Goal: Task Accomplishment & Management: Use online tool/utility

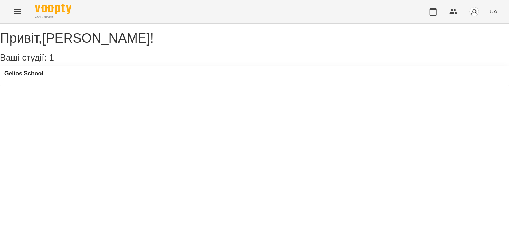
click at [9, 9] on button "Menu" at bounding box center [17, 11] width 17 height 17
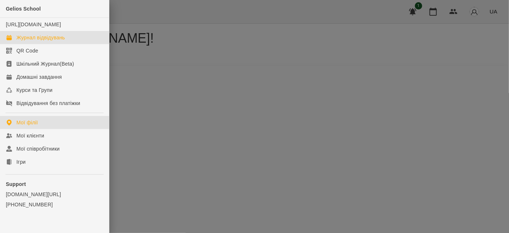
click at [22, 41] on div "Журнал відвідувань" at bounding box center [40, 37] width 48 height 7
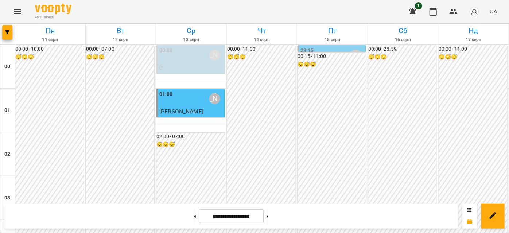
scroll to position [662, 0]
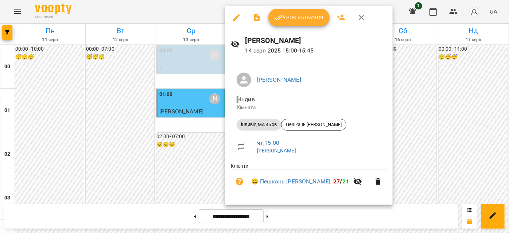
click at [281, 13] on icon "button" at bounding box center [278, 17] width 9 height 9
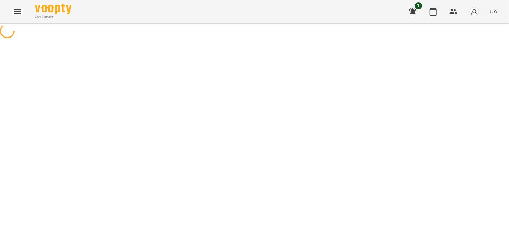
click at [19, 17] on button "Menu" at bounding box center [17, 11] width 17 height 17
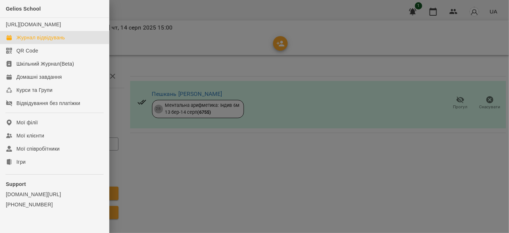
click at [47, 41] on div "Журнал відвідувань" at bounding box center [40, 37] width 48 height 7
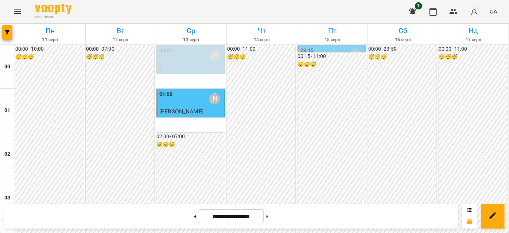
scroll to position [795, 0]
click at [12, 13] on button "Menu" at bounding box center [17, 11] width 17 height 17
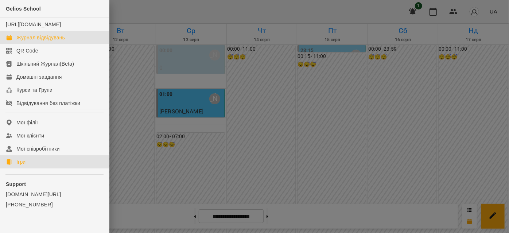
click at [33, 168] on link "Ігри" at bounding box center [54, 161] width 109 height 13
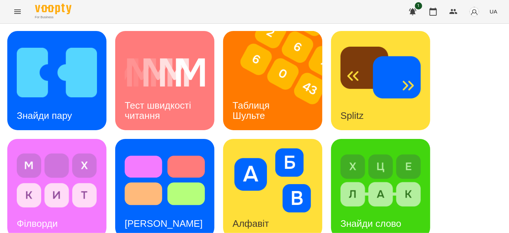
scroll to position [265, 0]
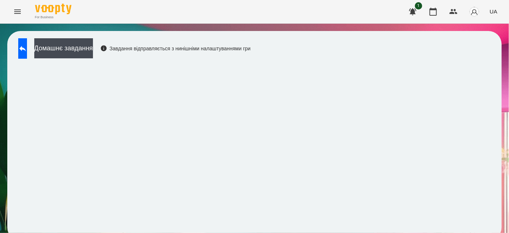
scroll to position [8, 0]
click at [93, 41] on button "Домашнє завдання" at bounding box center [63, 48] width 59 height 20
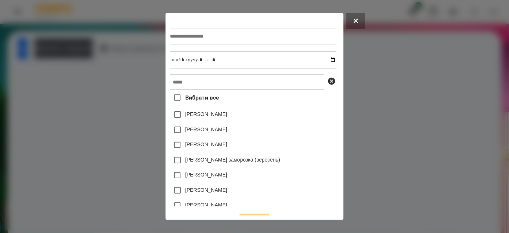
click at [190, 22] on div at bounding box center [253, 36] width 166 height 30
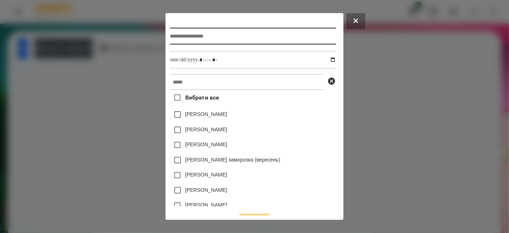
click at [190, 32] on input "text" at bounding box center [253, 36] width 166 height 17
type input "*********"
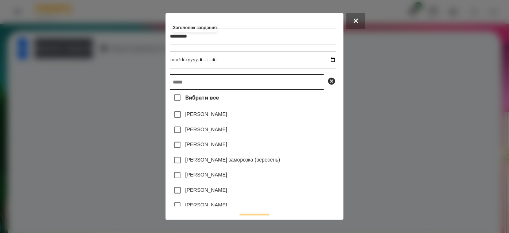
click at [214, 83] on input "text" at bounding box center [247, 82] width 154 height 16
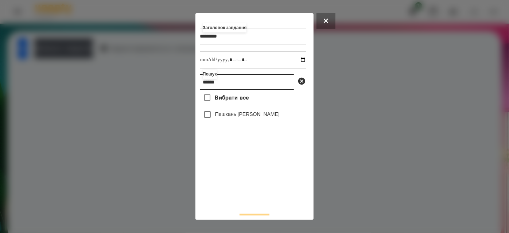
type input "******"
click at [232, 116] on label "Пешкань [PERSON_NAME]" at bounding box center [247, 113] width 64 height 7
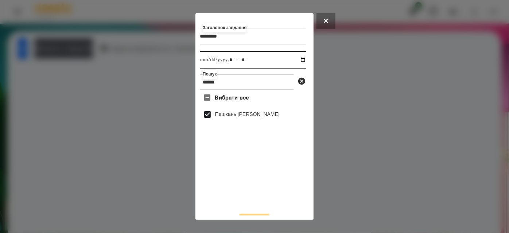
click at [298, 59] on input "datetime-local" at bounding box center [253, 59] width 106 height 17
type input "**********"
click at [271, 189] on div "Вибрати все Пешкань [PERSON_NAME]" at bounding box center [253, 148] width 106 height 117
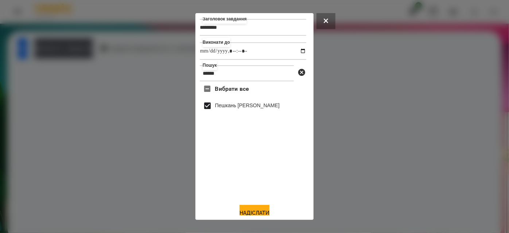
scroll to position [16, 0]
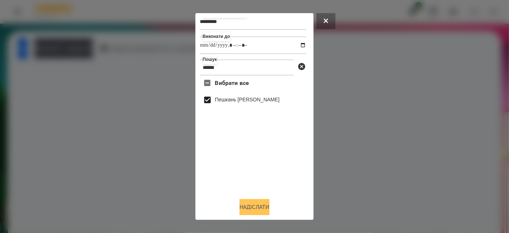
click at [248, 208] on button "Надіслати" at bounding box center [254, 207] width 30 height 16
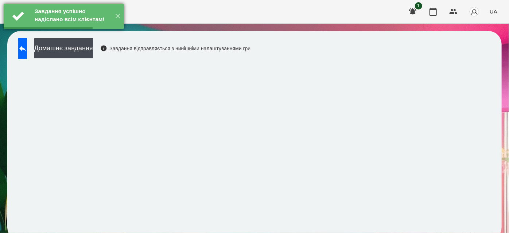
click at [67, 29] on div "Завдання успішно надіслано всім клієнтам!" at bounding box center [72, 16] width 78 height 25
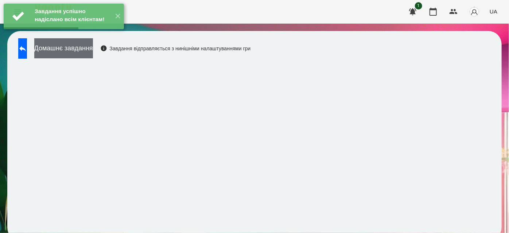
click at [68, 44] on button "Домашнє завдання" at bounding box center [63, 48] width 59 height 20
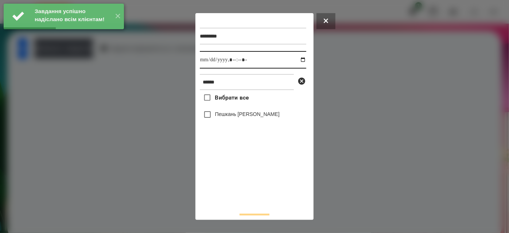
click at [295, 60] on input "datetime-local" at bounding box center [253, 59] width 106 height 17
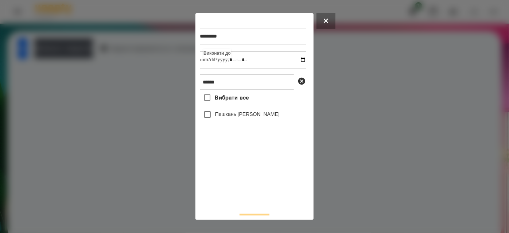
type input "**********"
click at [231, 192] on div "Вибрати все Пешкань [PERSON_NAME]" at bounding box center [253, 148] width 106 height 117
click at [237, 118] on label "Пешкань [PERSON_NAME]" at bounding box center [247, 113] width 64 height 7
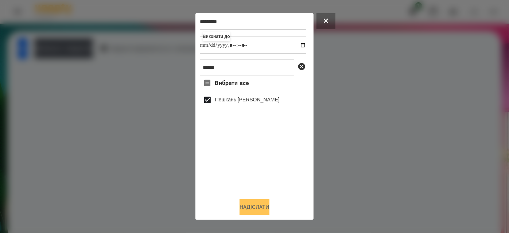
click at [247, 201] on button "Надіслати" at bounding box center [254, 207] width 30 height 16
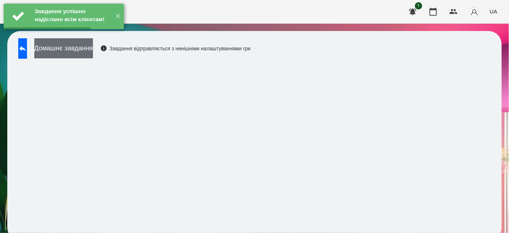
click at [78, 44] on button "Домашнє завдання" at bounding box center [63, 48] width 59 height 20
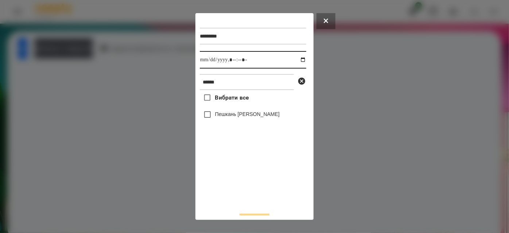
click at [296, 63] on input "datetime-local" at bounding box center [253, 59] width 106 height 17
type input "**********"
click at [247, 179] on div "Вибрати все Пешкань [PERSON_NAME]" at bounding box center [253, 148] width 106 height 117
click at [244, 117] on label "Пешкань [PERSON_NAME]" at bounding box center [247, 113] width 64 height 7
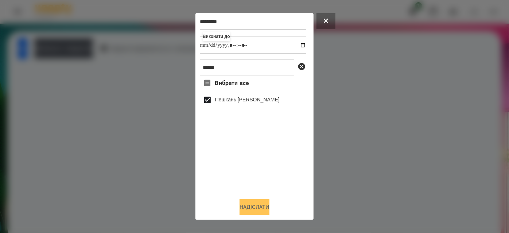
click at [262, 202] on button "Надіслати" at bounding box center [254, 207] width 30 height 16
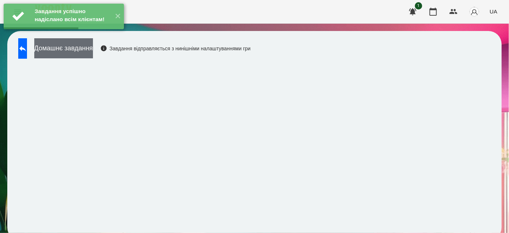
click at [84, 46] on button "Домашнє завдання" at bounding box center [63, 48] width 59 height 20
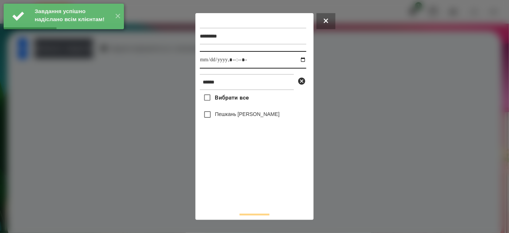
click at [297, 59] on input "datetime-local" at bounding box center [253, 59] width 106 height 17
type input "**********"
drag, startPoint x: 243, startPoint y: 190, endPoint x: 224, endPoint y: 131, distance: 62.1
click at [242, 189] on div "Вибрати все Пешкань [PERSON_NAME]" at bounding box center [253, 148] width 106 height 117
click at [229, 116] on label "Пешкань [PERSON_NAME]" at bounding box center [247, 113] width 64 height 7
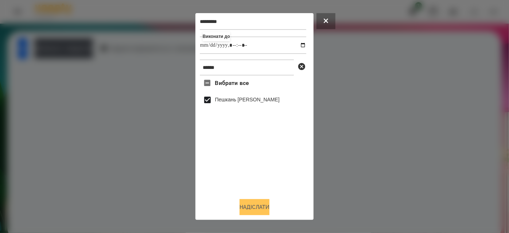
click at [246, 207] on button "Надіслати" at bounding box center [254, 207] width 30 height 16
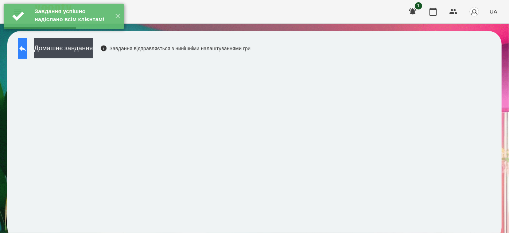
click at [27, 48] on button at bounding box center [22, 48] width 9 height 20
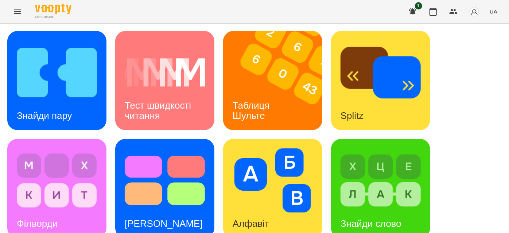
scroll to position [239, 0]
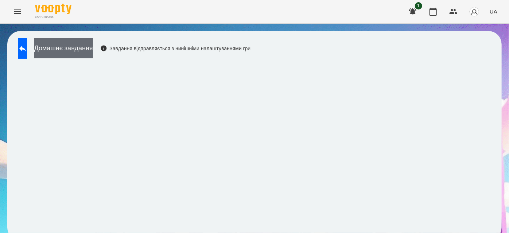
click at [93, 51] on button "Домашнє завдання" at bounding box center [63, 48] width 59 height 20
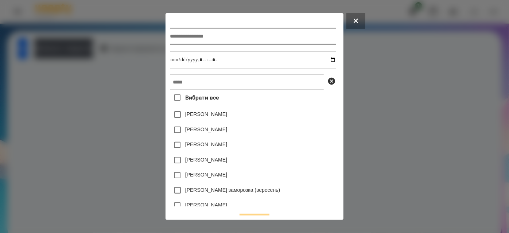
click at [242, 34] on input "text" at bounding box center [253, 36] width 166 height 17
type input "**********"
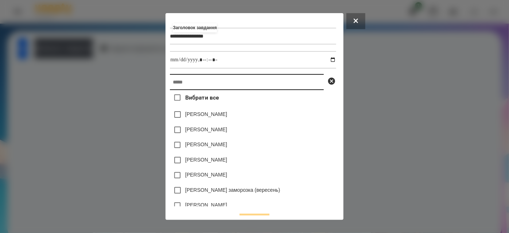
click at [233, 86] on input "text" at bounding box center [247, 82] width 154 height 16
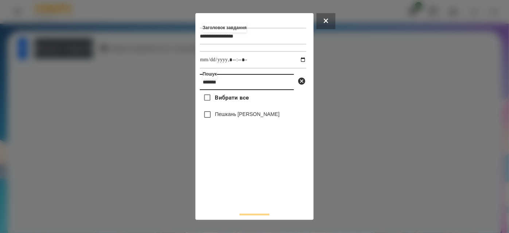
type input "*******"
click at [246, 118] on label "Пешкань [PERSON_NAME]" at bounding box center [247, 113] width 64 height 7
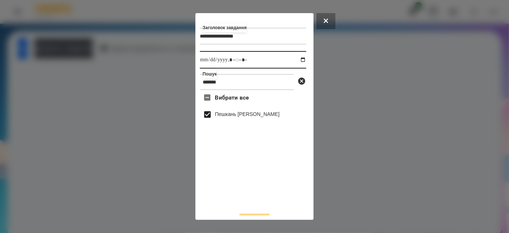
click at [293, 60] on input "datetime-local" at bounding box center [253, 59] width 106 height 17
type input "**********"
click at [265, 184] on div "Вибрати все Пешкань [PERSON_NAME]" at bounding box center [253, 148] width 106 height 117
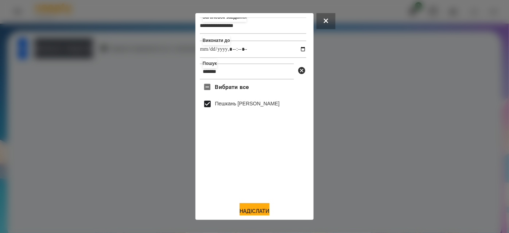
scroll to position [16, 0]
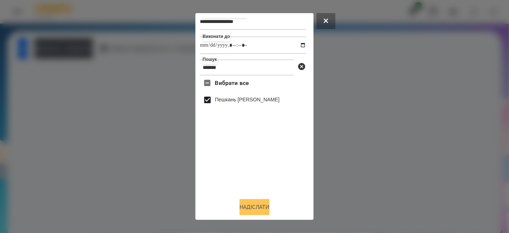
click at [250, 204] on button "Надіслати" at bounding box center [254, 207] width 30 height 16
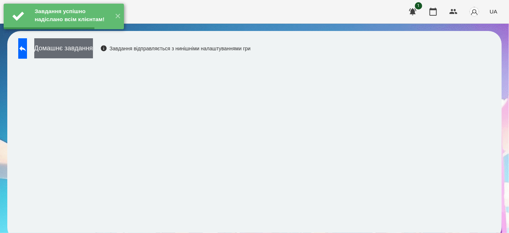
click at [93, 55] on button "Домашнє завдання" at bounding box center [63, 48] width 59 height 20
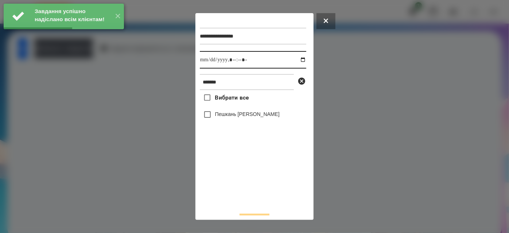
click at [296, 60] on input "datetime-local" at bounding box center [253, 59] width 106 height 17
type input "**********"
click at [234, 213] on div "**********" at bounding box center [254, 116] width 109 height 198
click at [222, 117] on label "Пешкань [PERSON_NAME]" at bounding box center [247, 113] width 64 height 7
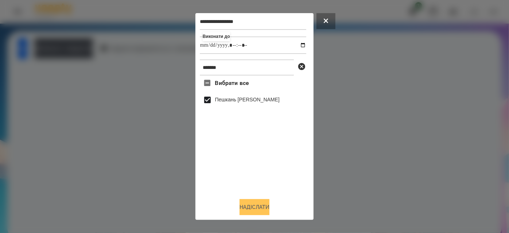
click at [248, 207] on button "Надіслати" at bounding box center [254, 207] width 30 height 16
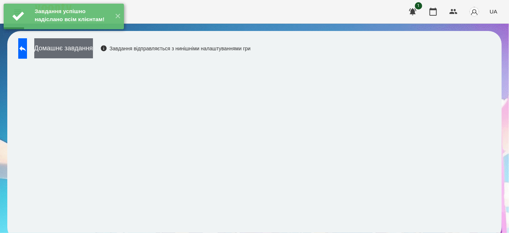
click at [82, 54] on button "Домашнє завдання" at bounding box center [63, 48] width 59 height 20
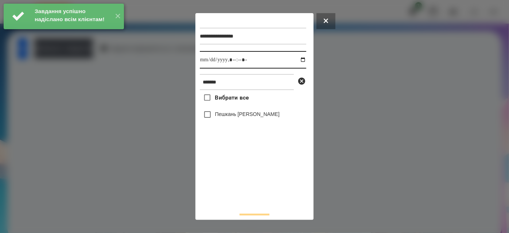
click at [295, 62] on input "datetime-local" at bounding box center [253, 59] width 106 height 17
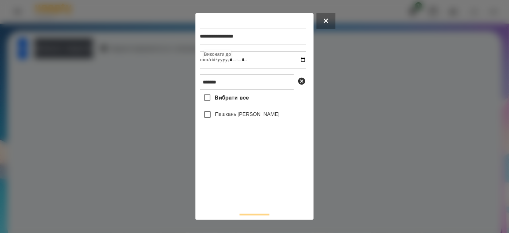
type input "**********"
click at [242, 196] on div "Вибрати все Пешкань [PERSON_NAME]" at bounding box center [253, 148] width 106 height 117
click at [228, 115] on label "Пешкань [PERSON_NAME]" at bounding box center [247, 113] width 64 height 7
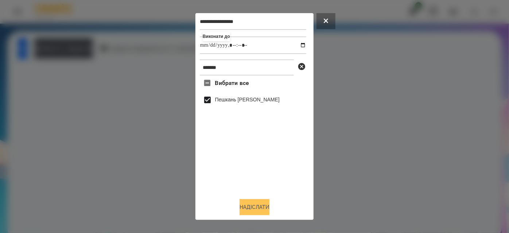
click at [246, 203] on button "Надіслати" at bounding box center [254, 207] width 30 height 16
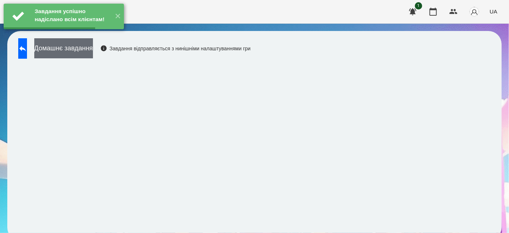
click at [82, 55] on button "Домашнє завдання" at bounding box center [63, 48] width 59 height 20
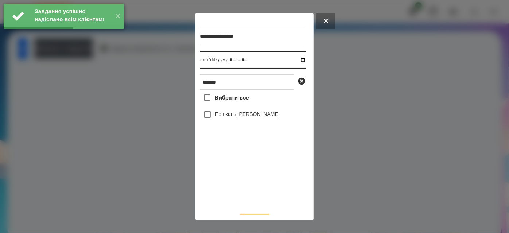
click at [294, 61] on input "datetime-local" at bounding box center [253, 59] width 106 height 17
type input "**********"
click at [255, 187] on div "Вибрати все Пешкань [PERSON_NAME]" at bounding box center [253, 148] width 106 height 117
click at [235, 114] on label "Пешкань [PERSON_NAME]" at bounding box center [247, 113] width 64 height 7
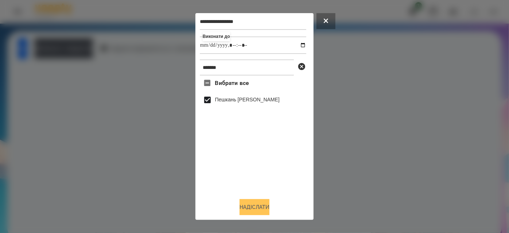
click at [256, 208] on button "Надіслати" at bounding box center [254, 207] width 30 height 16
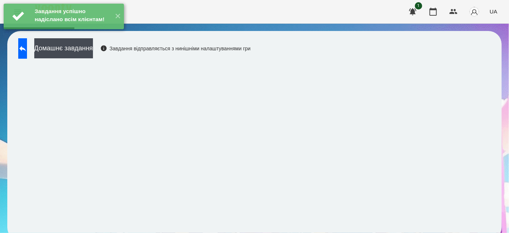
click at [42, 50] on div "Домашнє завдання Завдання відправляється з нинішніми налаштуваннями гри" at bounding box center [133, 50] width 236 height 24
click at [27, 53] on button at bounding box center [22, 48] width 9 height 20
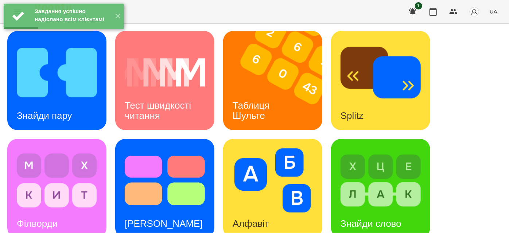
scroll to position [232, 0]
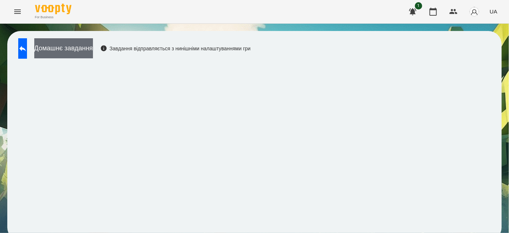
click at [93, 56] on button "Домашнє завдання" at bounding box center [63, 48] width 59 height 20
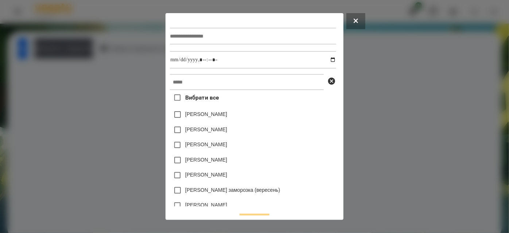
click at [358, 23] on button at bounding box center [355, 21] width 19 height 16
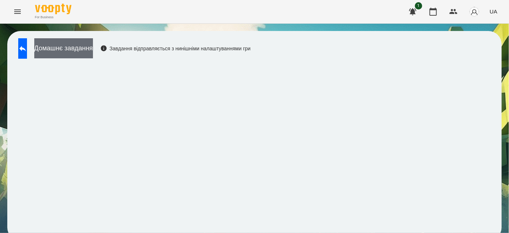
click at [93, 53] on button "Домашнє завдання" at bounding box center [63, 48] width 59 height 20
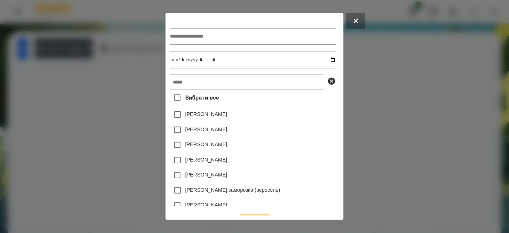
click at [179, 43] on input "text" at bounding box center [253, 36] width 166 height 17
type input "*******"
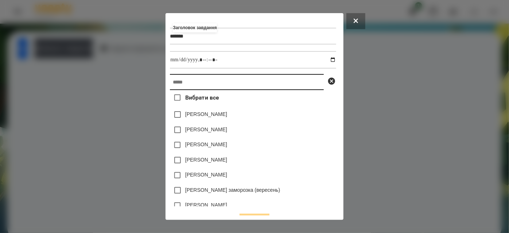
click at [187, 84] on input "text" at bounding box center [247, 82] width 154 height 16
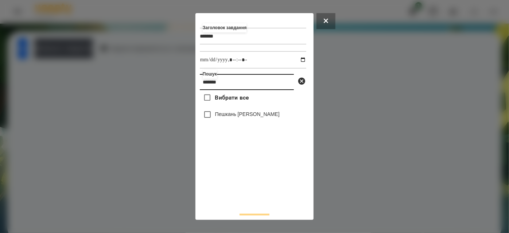
type input "*******"
click at [236, 115] on label "Пешкань [PERSON_NAME]" at bounding box center [247, 113] width 64 height 7
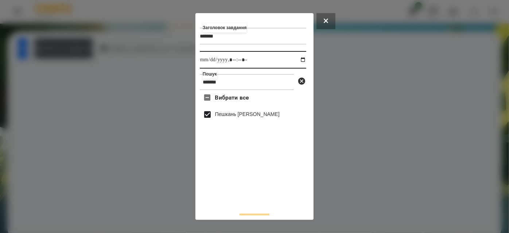
click at [300, 60] on input "datetime-local" at bounding box center [253, 59] width 106 height 17
click at [298, 61] on input "datetime-local" at bounding box center [253, 59] width 106 height 17
type input "**********"
click at [264, 177] on div "Вибрати все Пешкань [PERSON_NAME]" at bounding box center [253, 148] width 106 height 117
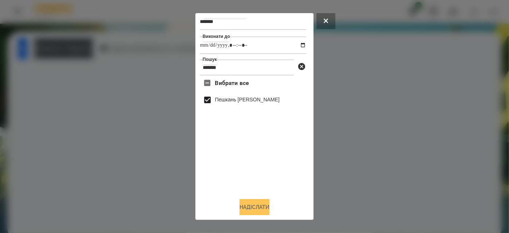
click at [252, 204] on button "Надіслати" at bounding box center [254, 207] width 30 height 16
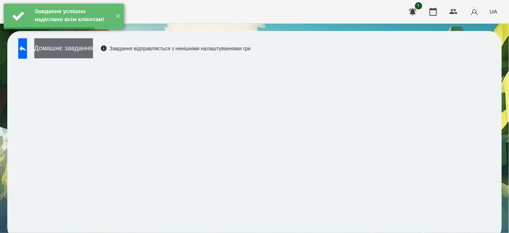
click at [85, 57] on button "Домашнє завдання" at bounding box center [63, 48] width 59 height 20
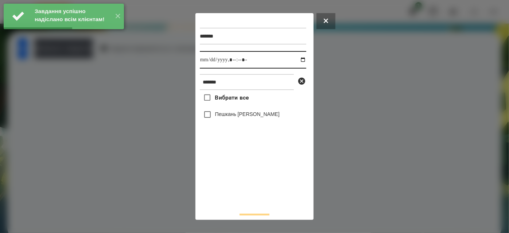
click at [296, 60] on input "datetime-local" at bounding box center [253, 59] width 106 height 17
type input "**********"
click at [232, 184] on div "Вибрати все Пешкань [PERSON_NAME]" at bounding box center [253, 148] width 106 height 117
click at [228, 116] on label "Пешкань [PERSON_NAME]" at bounding box center [247, 113] width 64 height 7
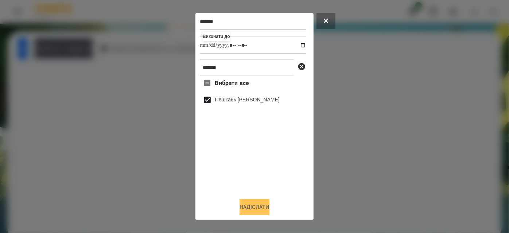
click at [248, 205] on button "Надіслати" at bounding box center [254, 207] width 30 height 16
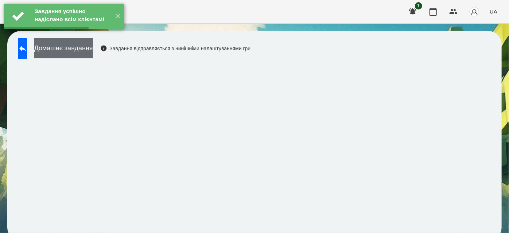
click at [93, 50] on button "Домашнє завдання" at bounding box center [63, 48] width 59 height 20
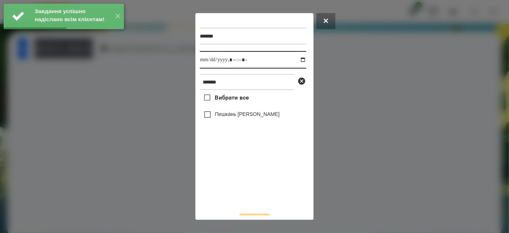
click at [295, 61] on input "datetime-local" at bounding box center [253, 59] width 106 height 17
type input "**********"
click at [250, 189] on div "Вибрати все Пешкань [PERSON_NAME]" at bounding box center [253, 148] width 106 height 117
click at [241, 118] on label "Пешкань [PERSON_NAME]" at bounding box center [247, 113] width 64 height 7
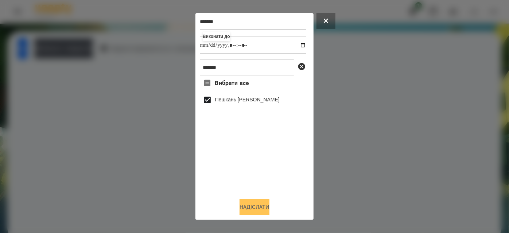
click at [254, 211] on button "Надіслати" at bounding box center [254, 207] width 30 height 16
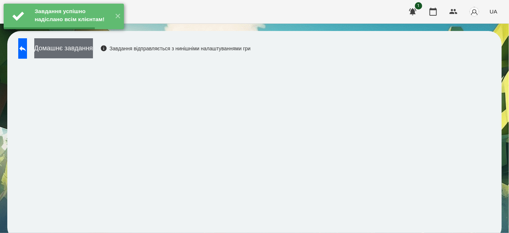
click at [93, 57] on button "Домашнє завдання" at bounding box center [63, 48] width 59 height 20
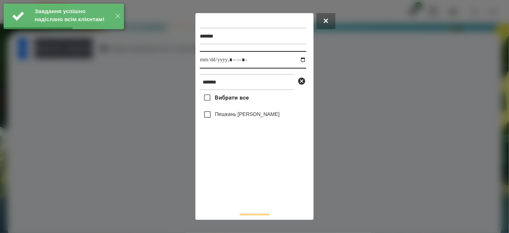
click at [295, 61] on input "datetime-local" at bounding box center [253, 59] width 106 height 17
type input "**********"
drag, startPoint x: 237, startPoint y: 219, endPoint x: 239, endPoint y: 187, distance: 31.4
click at [239, 216] on div "******* Виконати до ******* Вибрати все Пешкань [PERSON_NAME]" at bounding box center [254, 116] width 118 height 207
click at [237, 114] on label "Пешкань [PERSON_NAME]" at bounding box center [247, 113] width 64 height 7
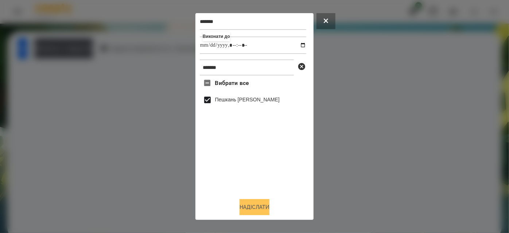
click at [254, 201] on button "Надіслати" at bounding box center [254, 207] width 30 height 16
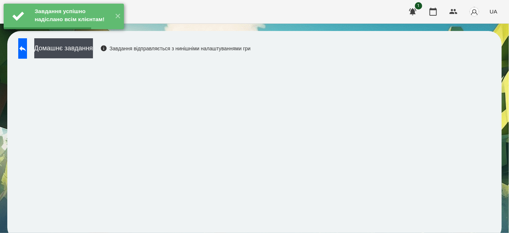
click at [27, 56] on button at bounding box center [22, 48] width 9 height 20
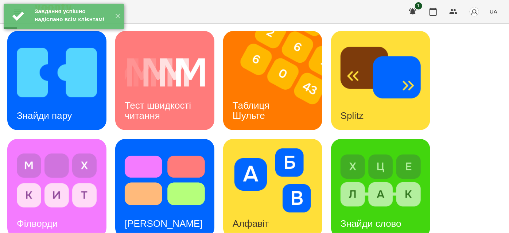
scroll to position [33, 0]
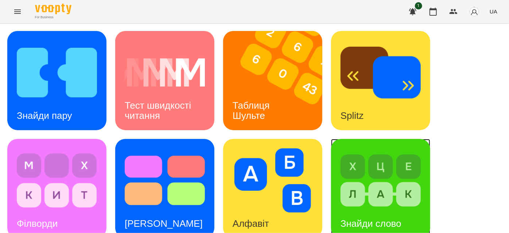
click at [374, 209] on div "Знайди слово" at bounding box center [371, 223] width 80 height 29
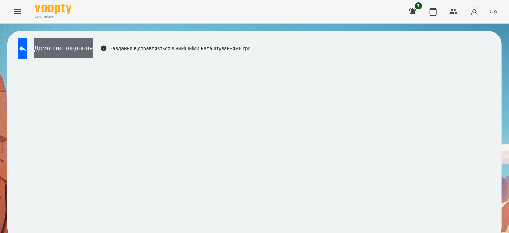
click at [91, 50] on button "Домашнє завдання" at bounding box center [63, 48] width 59 height 20
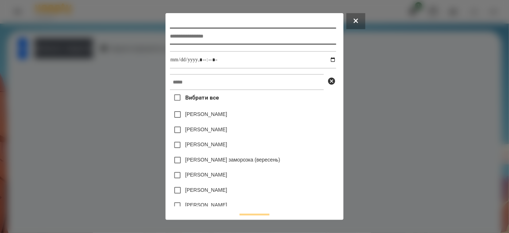
click at [190, 38] on input "text" at bounding box center [253, 36] width 166 height 17
type input "**********"
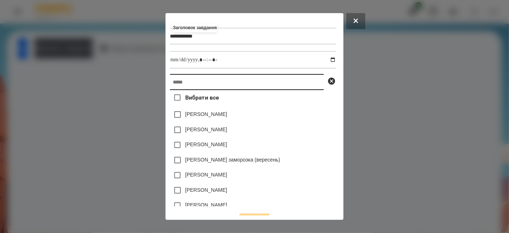
click at [196, 81] on input "text" at bounding box center [247, 82] width 154 height 16
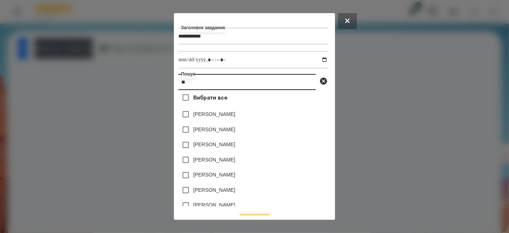
type input "*"
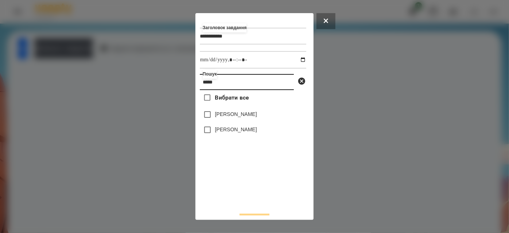
type input "*****"
click at [223, 115] on label "[PERSON_NAME]" at bounding box center [236, 113] width 42 height 7
click at [224, 126] on div "[PERSON_NAME]" at bounding box center [253, 129] width 106 height 15
click at [222, 132] on label "[PERSON_NAME]" at bounding box center [236, 129] width 42 height 7
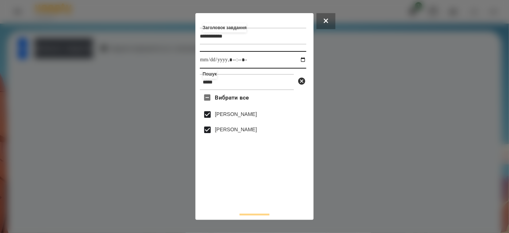
click at [295, 61] on input "datetime-local" at bounding box center [253, 59] width 106 height 17
type input "**********"
drag, startPoint x: 258, startPoint y: 197, endPoint x: 258, endPoint y: 191, distance: 6.2
click at [258, 197] on div "Вибрати все [PERSON_NAME] [PERSON_NAME]" at bounding box center [253, 148] width 106 height 117
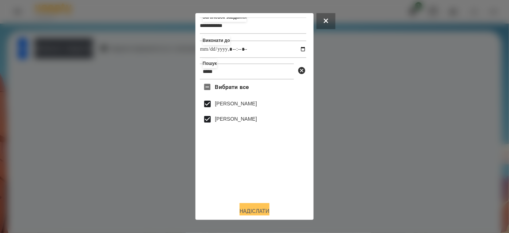
scroll to position [16, 0]
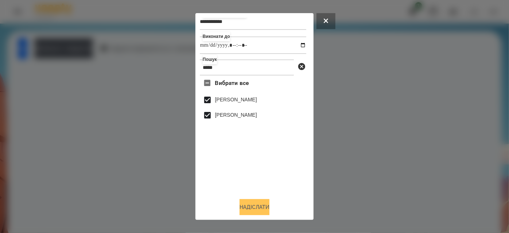
click at [251, 206] on button "Надіслати" at bounding box center [254, 207] width 30 height 16
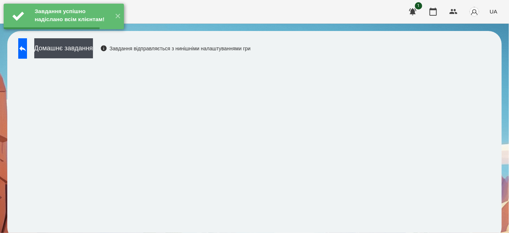
click at [89, 52] on button "Домашнє завдання" at bounding box center [63, 48] width 59 height 20
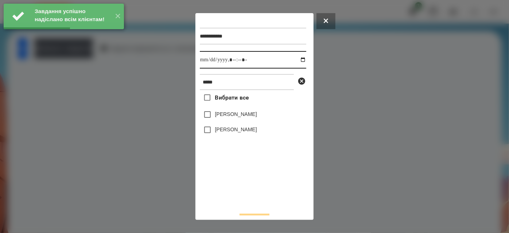
click at [294, 60] on input "datetime-local" at bounding box center [253, 59] width 106 height 17
type input "**********"
drag, startPoint x: 243, startPoint y: 187, endPoint x: 239, endPoint y: 151, distance: 36.0
click at [243, 186] on div "Вибрати все [PERSON_NAME] [PERSON_NAME]" at bounding box center [253, 148] width 106 height 117
click at [238, 128] on label "[PERSON_NAME]" at bounding box center [236, 129] width 42 height 7
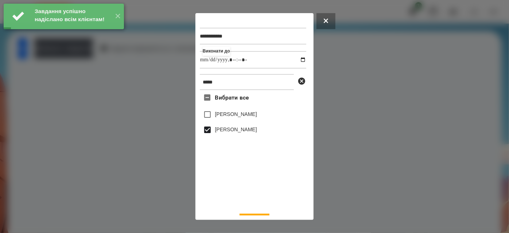
click at [239, 118] on label "[PERSON_NAME]" at bounding box center [236, 113] width 42 height 7
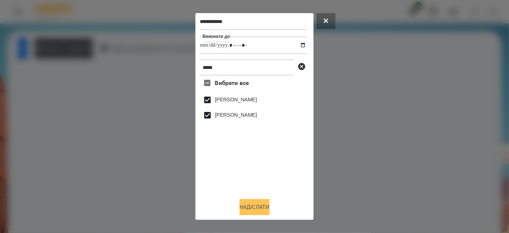
click at [252, 208] on button "Надіслати" at bounding box center [254, 207] width 30 height 16
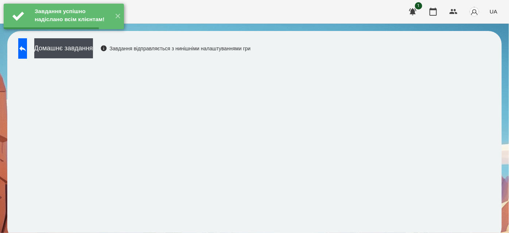
click at [93, 51] on button "Домашнє завдання" at bounding box center [63, 48] width 59 height 20
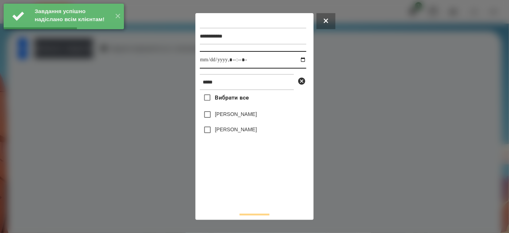
click at [296, 62] on input "datetime-local" at bounding box center [253, 59] width 106 height 17
type input "**********"
click at [248, 192] on div "Вибрати все [PERSON_NAME] [PERSON_NAME]" at bounding box center [253, 148] width 106 height 117
click at [245, 118] on label "[PERSON_NAME]" at bounding box center [236, 113] width 42 height 7
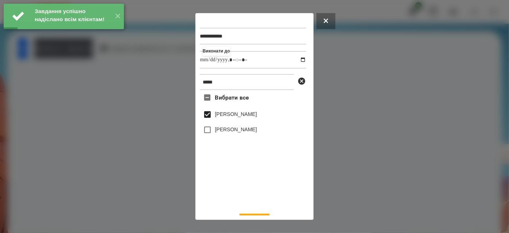
click at [244, 133] on label "[PERSON_NAME]" at bounding box center [236, 129] width 42 height 7
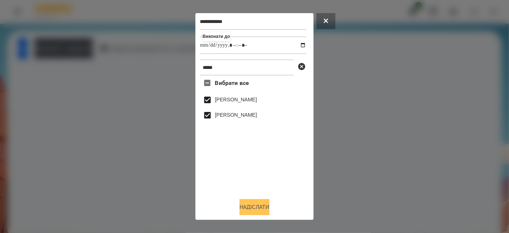
click at [254, 208] on button "Надіслати" at bounding box center [254, 207] width 30 height 16
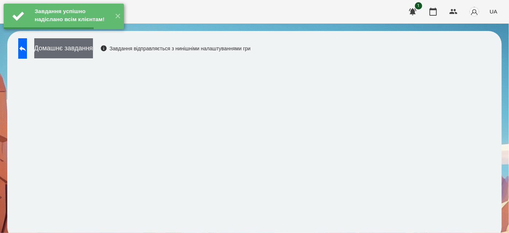
click at [93, 54] on button "Домашнє завдання" at bounding box center [63, 48] width 59 height 20
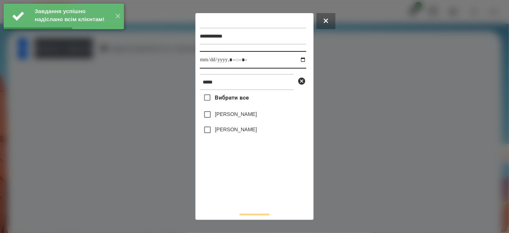
click at [297, 64] on input "datetime-local" at bounding box center [253, 59] width 106 height 17
type input "**********"
click at [247, 188] on div "Вибрати все [PERSON_NAME] [PERSON_NAME]" at bounding box center [253, 148] width 106 height 117
click at [240, 111] on label "[PERSON_NAME]" at bounding box center [236, 113] width 42 height 7
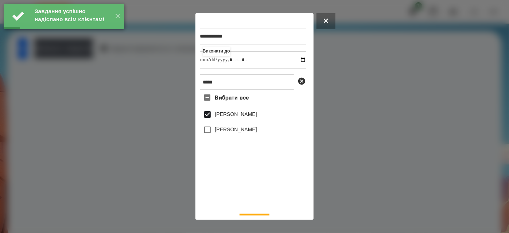
click at [239, 125] on div "[PERSON_NAME]" at bounding box center [253, 129] width 106 height 15
click at [239, 129] on label "[PERSON_NAME]" at bounding box center [236, 129] width 42 height 7
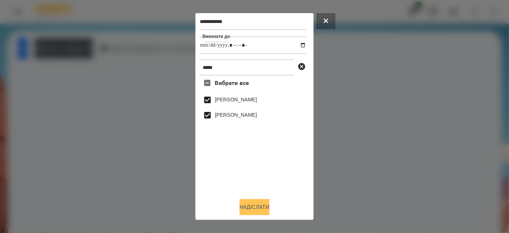
click at [243, 204] on button "Надіслати" at bounding box center [254, 207] width 30 height 16
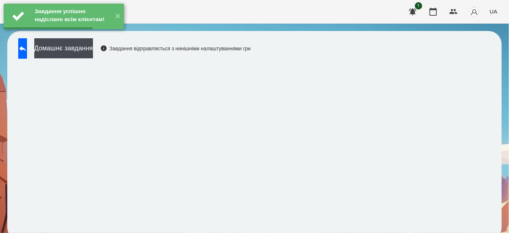
click at [27, 52] on icon at bounding box center [22, 48] width 9 height 9
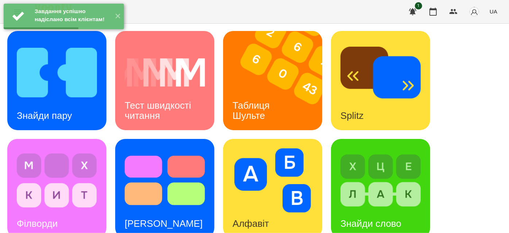
scroll to position [165, 0]
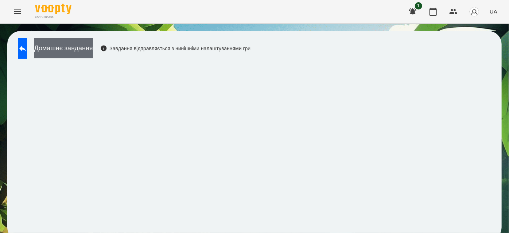
click at [62, 48] on button "Домашнє завдання" at bounding box center [63, 48] width 59 height 20
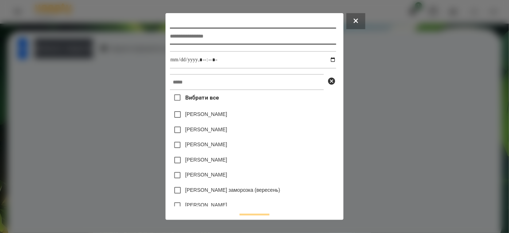
click at [213, 35] on input "text" at bounding box center [253, 36] width 166 height 17
type input "*****"
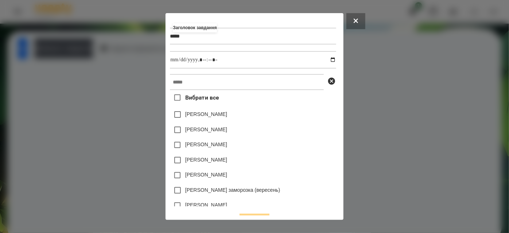
click at [192, 94] on label "Вибрати все" at bounding box center [194, 97] width 49 height 15
click at [185, 97] on span "Вибрати все" at bounding box center [202, 97] width 34 height 9
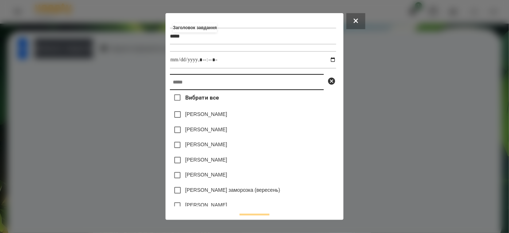
click at [179, 81] on input "text" at bounding box center [247, 82] width 154 height 16
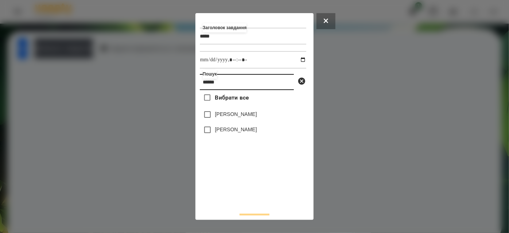
type input "******"
click at [220, 117] on label "[PERSON_NAME]" at bounding box center [236, 113] width 42 height 7
click at [220, 130] on label "[PERSON_NAME]" at bounding box center [236, 129] width 42 height 7
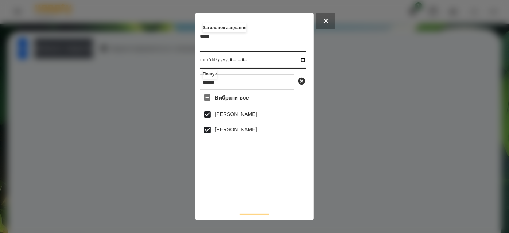
click at [294, 59] on input "datetime-local" at bounding box center [253, 59] width 106 height 17
type input "**********"
click at [265, 186] on div "Вибрати все [PERSON_NAME] [PERSON_NAME]" at bounding box center [253, 148] width 106 height 117
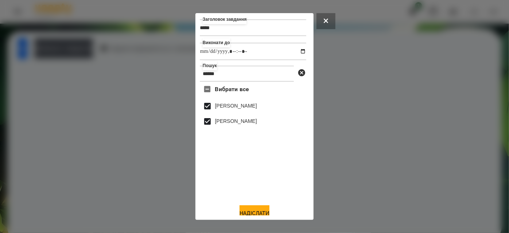
scroll to position [16, 0]
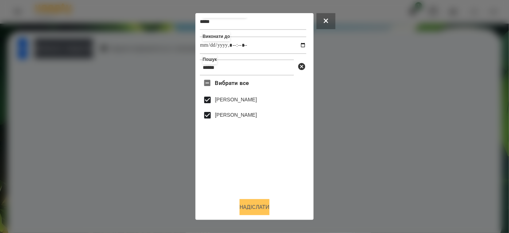
click at [261, 203] on button "Надіслати" at bounding box center [254, 207] width 30 height 16
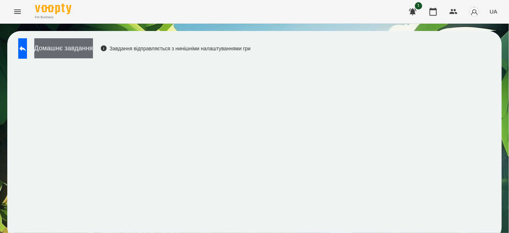
click at [93, 53] on button "Домашнє завдання" at bounding box center [63, 48] width 59 height 20
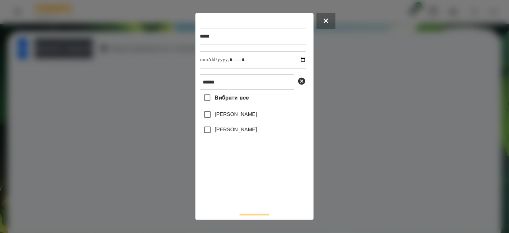
click at [244, 114] on label "[PERSON_NAME]" at bounding box center [236, 113] width 42 height 7
click at [245, 136] on div "[PERSON_NAME]" at bounding box center [253, 129] width 106 height 15
click at [255, 129] on label "[PERSON_NAME]" at bounding box center [236, 129] width 42 height 7
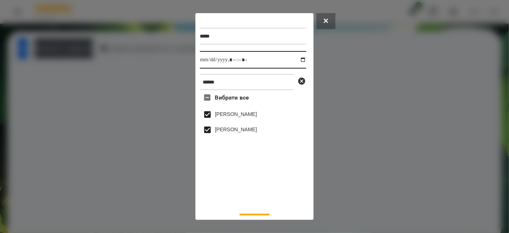
click at [297, 59] on input "datetime-local" at bounding box center [253, 59] width 106 height 17
type input "**********"
click at [247, 189] on div "Вибрати все [PERSON_NAME] [PERSON_NAME]" at bounding box center [253, 148] width 106 height 117
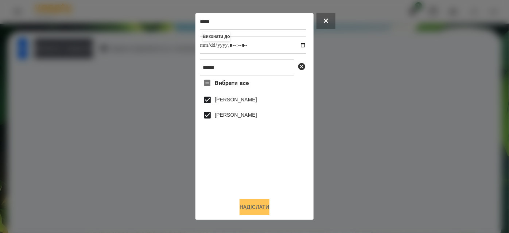
click at [254, 210] on button "Надіслати" at bounding box center [254, 207] width 30 height 16
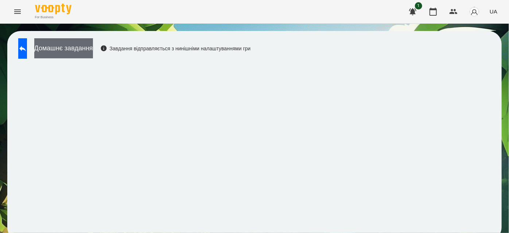
click at [93, 54] on button "Домашнє завдання" at bounding box center [63, 48] width 59 height 20
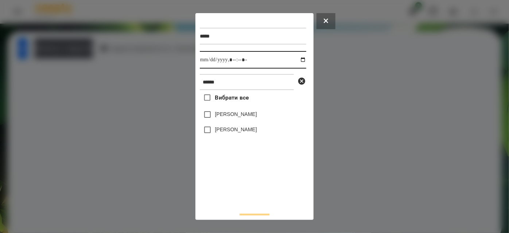
click at [297, 62] on input "datetime-local" at bounding box center [253, 59] width 106 height 17
type input "**********"
drag, startPoint x: 237, startPoint y: 201, endPoint x: 238, endPoint y: 194, distance: 7.0
click at [237, 201] on div "Вибрати все [PERSON_NAME] [PERSON_NAME]" at bounding box center [253, 148] width 106 height 117
drag, startPoint x: 234, startPoint y: 134, endPoint x: 234, endPoint y: 129, distance: 5.1
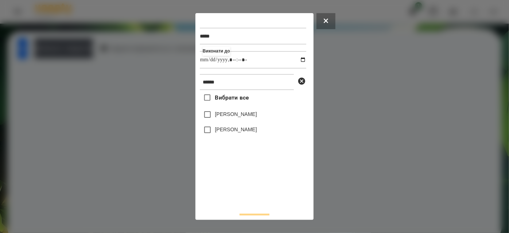
click at [234, 133] on label "[PERSON_NAME]" at bounding box center [236, 129] width 42 height 7
click at [234, 120] on div "[PERSON_NAME]" at bounding box center [253, 114] width 106 height 15
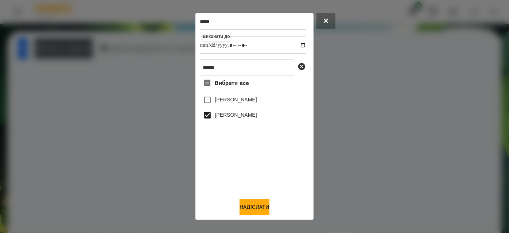
click at [244, 99] on label "[PERSON_NAME]" at bounding box center [236, 99] width 42 height 7
click at [254, 204] on button "Надіслати" at bounding box center [254, 207] width 30 height 16
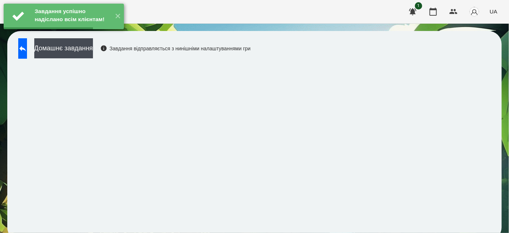
click at [77, 52] on button "Домашнє завдання" at bounding box center [63, 48] width 59 height 20
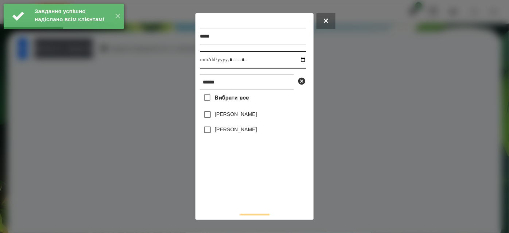
click at [296, 59] on input "datetime-local" at bounding box center [253, 59] width 106 height 17
type input "**********"
drag, startPoint x: 238, startPoint y: 188, endPoint x: 232, endPoint y: 148, distance: 40.4
click at [238, 186] on div "Вибрати все [PERSON_NAME] [PERSON_NAME]" at bounding box center [253, 148] width 106 height 117
click at [232, 129] on label "[PERSON_NAME]" at bounding box center [236, 129] width 42 height 7
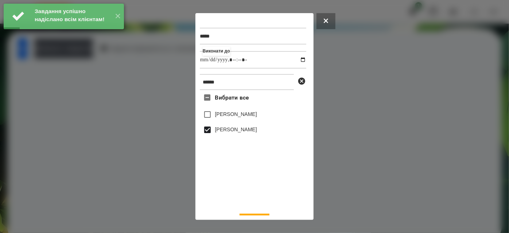
click at [236, 117] on label "[PERSON_NAME]" at bounding box center [236, 113] width 42 height 7
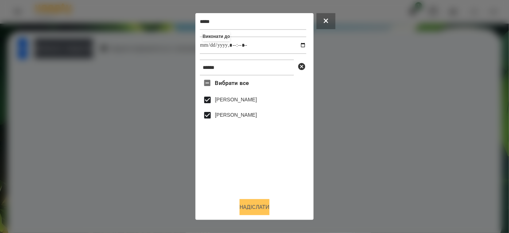
click at [256, 207] on button "Надіслати" at bounding box center [254, 207] width 30 height 16
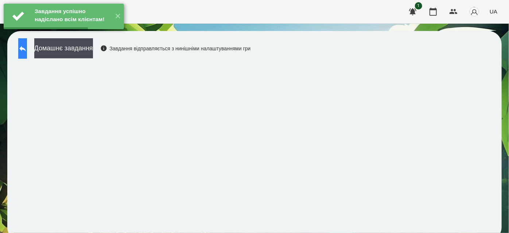
click at [27, 50] on icon at bounding box center [22, 48] width 9 height 9
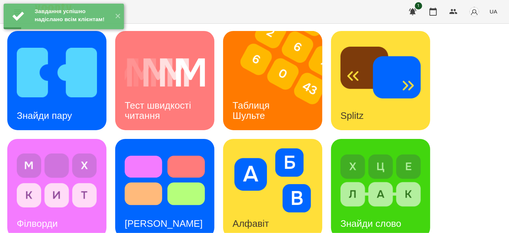
scroll to position [132, 0]
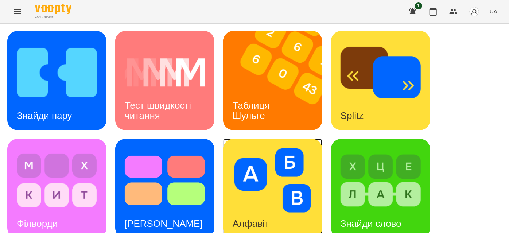
click at [230, 209] on div "Алфавіт" at bounding box center [250, 223] width 55 height 29
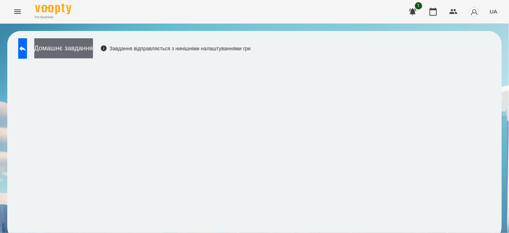
click at [93, 44] on button "Домашнє завдання" at bounding box center [63, 48] width 59 height 20
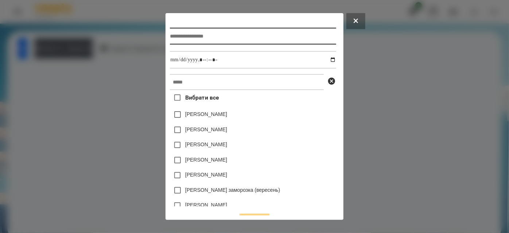
click at [190, 37] on input "text" at bounding box center [253, 36] width 166 height 17
type input "*******"
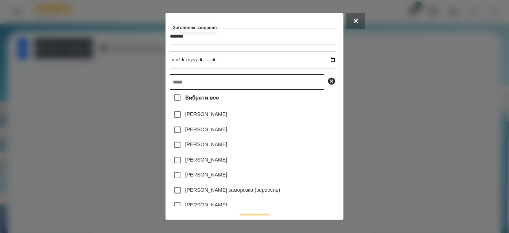
click at [236, 87] on input "text" at bounding box center [247, 82] width 154 height 16
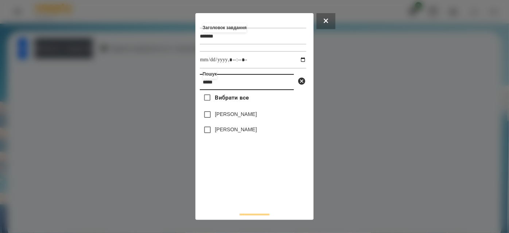
type input "*****"
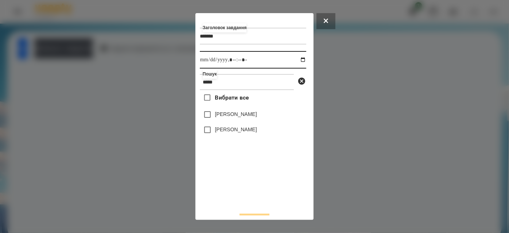
click at [293, 61] on input "datetime-local" at bounding box center [253, 59] width 106 height 17
type input "**********"
click at [254, 181] on div "Вибрати все [PERSON_NAME] [PERSON_NAME]" at bounding box center [253, 148] width 106 height 117
drag, startPoint x: 240, startPoint y: 132, endPoint x: 240, endPoint y: 120, distance: 11.3
click at [240, 129] on label "[PERSON_NAME]" at bounding box center [236, 129] width 42 height 7
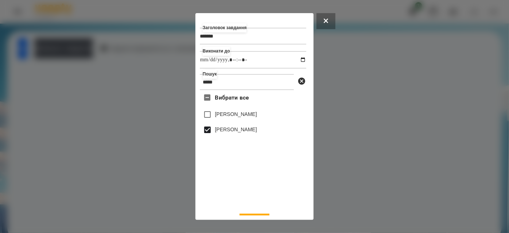
click at [239, 117] on label "[PERSON_NAME]" at bounding box center [236, 113] width 42 height 7
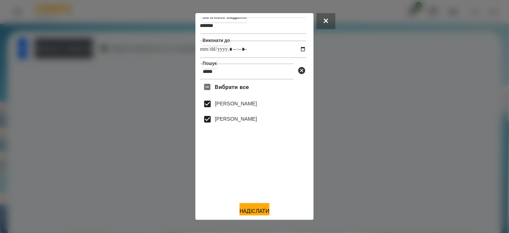
scroll to position [16, 0]
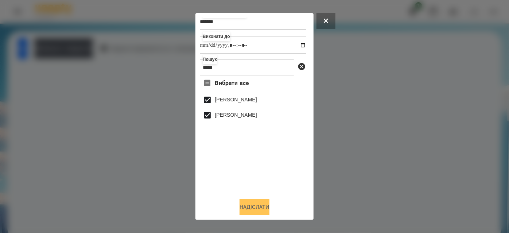
click at [264, 207] on button "Надіслати" at bounding box center [254, 207] width 30 height 16
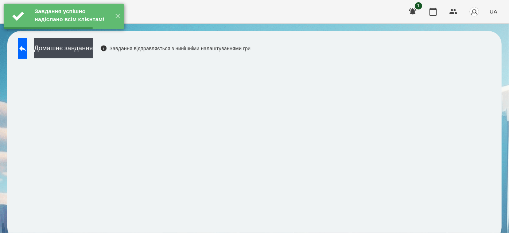
click at [93, 55] on button "Домашнє завдання" at bounding box center [63, 48] width 59 height 20
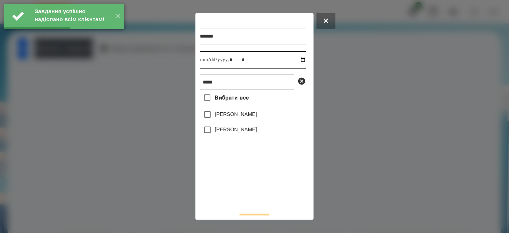
click at [296, 60] on input "datetime-local" at bounding box center [253, 59] width 106 height 17
type input "**********"
drag, startPoint x: 232, startPoint y: 186, endPoint x: 230, endPoint y: 147, distance: 39.4
click at [231, 182] on div "Вибрати все [PERSON_NAME] [PERSON_NAME]" at bounding box center [253, 148] width 106 height 117
drag, startPoint x: 230, startPoint y: 133, endPoint x: 232, endPoint y: 125, distance: 8.5
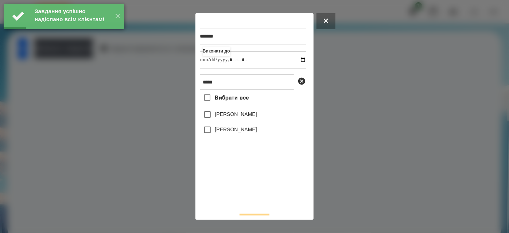
click at [230, 130] on label "[PERSON_NAME]" at bounding box center [236, 129] width 42 height 7
click at [233, 116] on label "[PERSON_NAME]" at bounding box center [236, 113] width 42 height 7
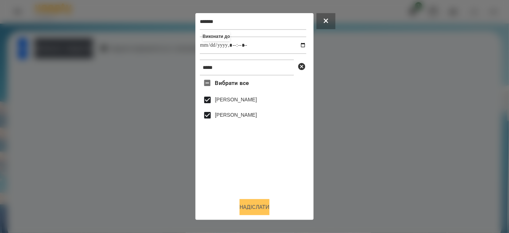
click at [255, 201] on button "Надіслати" at bounding box center [254, 207] width 30 height 16
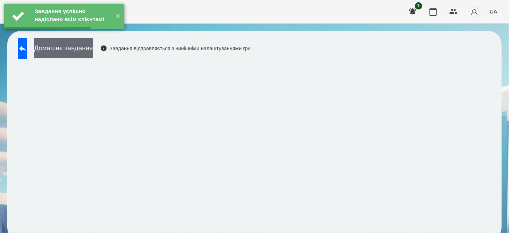
click at [93, 53] on button "Домашнє завдання" at bounding box center [63, 48] width 59 height 20
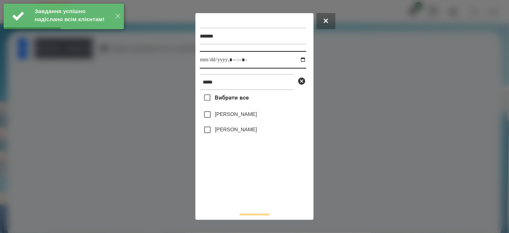
click at [299, 60] on input "datetime-local" at bounding box center [253, 59] width 106 height 17
type input "**********"
drag, startPoint x: 243, startPoint y: 184, endPoint x: 241, endPoint y: 137, distance: 46.7
click at [243, 183] on div "Вибрати все [PERSON_NAME] [PERSON_NAME]" at bounding box center [253, 148] width 106 height 117
click at [238, 117] on label "[PERSON_NAME]" at bounding box center [236, 113] width 42 height 7
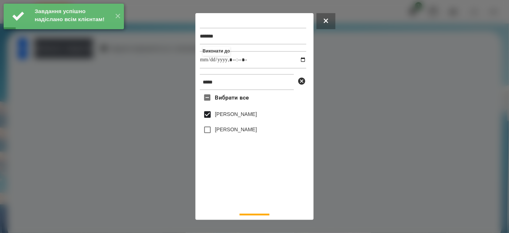
click at [239, 140] on div "Вибрати все [PERSON_NAME] [PERSON_NAME]" at bounding box center [253, 148] width 106 height 117
click at [238, 133] on label "[PERSON_NAME]" at bounding box center [236, 129] width 42 height 7
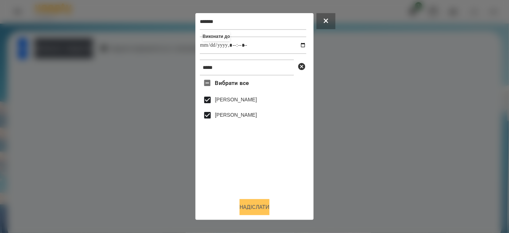
click at [258, 208] on button "Надіслати" at bounding box center [254, 207] width 30 height 16
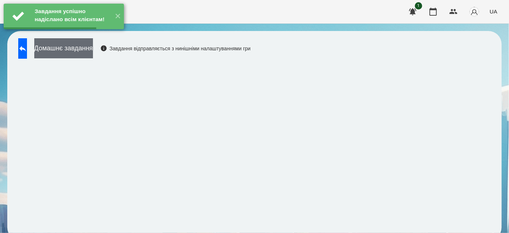
click at [93, 51] on button "Домашнє завдання" at bounding box center [63, 48] width 59 height 20
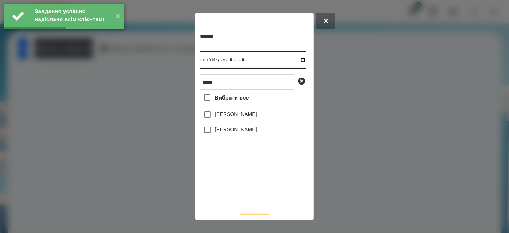
click at [297, 64] on input "datetime-local" at bounding box center [253, 59] width 106 height 17
type input "**********"
click at [246, 185] on div "Вибрати все [PERSON_NAME] [PERSON_NAME]" at bounding box center [253, 148] width 106 height 117
click at [236, 111] on div "[PERSON_NAME]" at bounding box center [253, 114] width 106 height 15
click at [238, 128] on label "[PERSON_NAME]" at bounding box center [236, 129] width 42 height 7
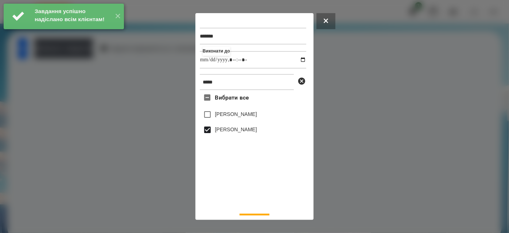
click at [237, 115] on label "[PERSON_NAME]" at bounding box center [236, 113] width 42 height 7
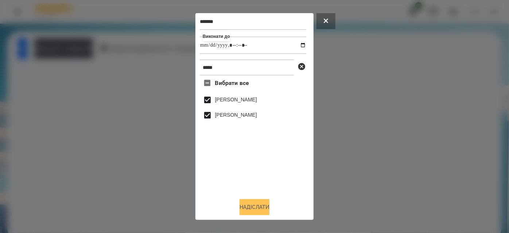
click at [254, 205] on button "Надіслати" at bounding box center [254, 207] width 30 height 16
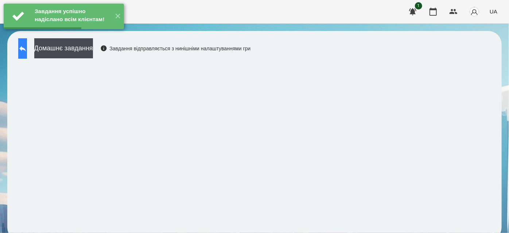
click at [27, 53] on button at bounding box center [22, 48] width 9 height 20
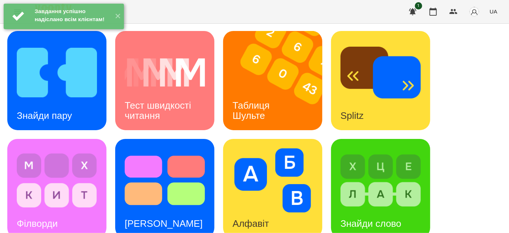
scroll to position [165, 0]
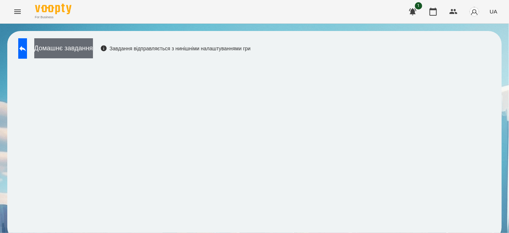
click at [93, 49] on button "Домашнє завдання" at bounding box center [63, 48] width 59 height 20
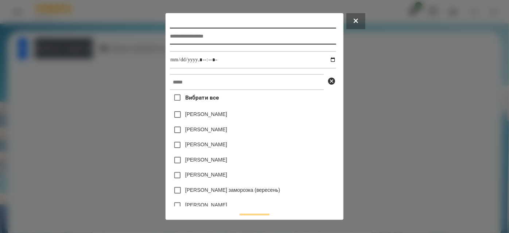
click at [205, 34] on input "text" at bounding box center [253, 36] width 166 height 17
type input "**********"
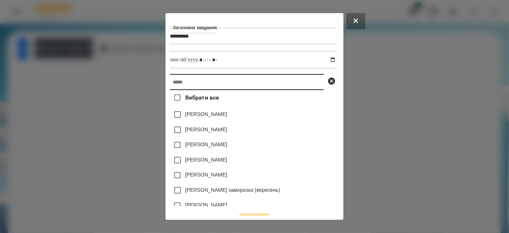
click at [176, 87] on input "text" at bounding box center [247, 82] width 154 height 16
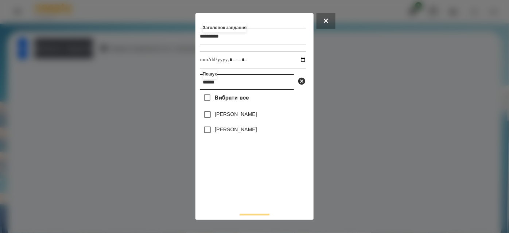
type input "******"
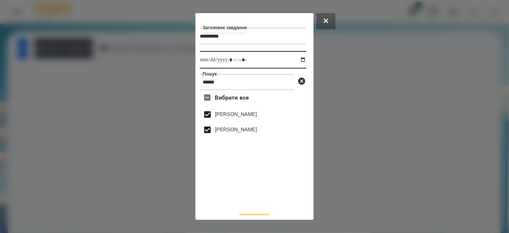
click at [296, 64] on input "datetime-local" at bounding box center [253, 59] width 106 height 17
type input "**********"
click at [267, 191] on div "Вибрати все [PERSON_NAME] [PERSON_NAME]" at bounding box center [253, 148] width 106 height 117
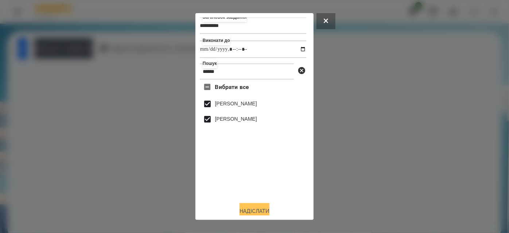
scroll to position [16, 0]
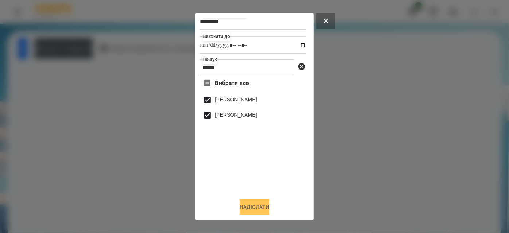
click at [257, 207] on button "Надіслати" at bounding box center [254, 207] width 30 height 16
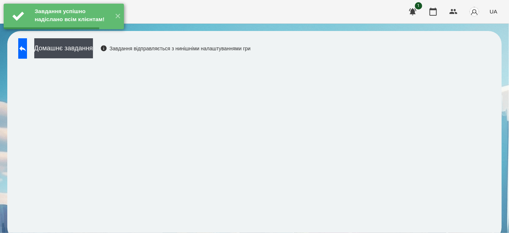
click at [93, 50] on button "Домашнє завдання" at bounding box center [63, 48] width 59 height 20
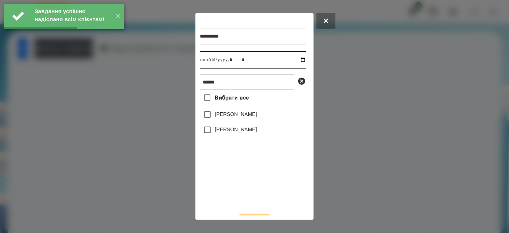
click at [296, 59] on input "datetime-local" at bounding box center [253, 59] width 106 height 17
type input "**********"
click at [236, 187] on div "Вибрати все [PERSON_NAME] [PERSON_NAME]" at bounding box center [253, 148] width 106 height 117
click at [223, 113] on label "[PERSON_NAME]" at bounding box center [236, 113] width 42 height 7
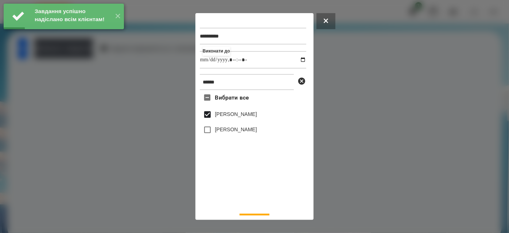
click at [224, 129] on label "[PERSON_NAME]" at bounding box center [236, 129] width 42 height 7
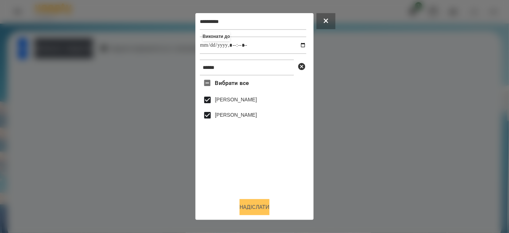
click at [248, 209] on button "Надіслати" at bounding box center [254, 207] width 30 height 16
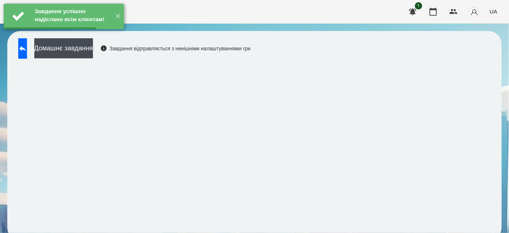
click at [93, 51] on button "Домашнє завдання" at bounding box center [63, 48] width 59 height 20
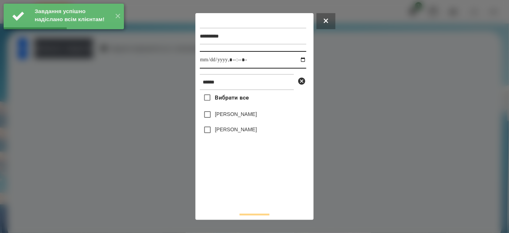
click at [296, 60] on input "datetime-local" at bounding box center [253, 59] width 106 height 17
type input "**********"
click at [243, 181] on div "Вибрати все [PERSON_NAME] [PERSON_NAME]" at bounding box center [253, 148] width 106 height 117
click at [236, 118] on label "[PERSON_NAME]" at bounding box center [236, 113] width 42 height 7
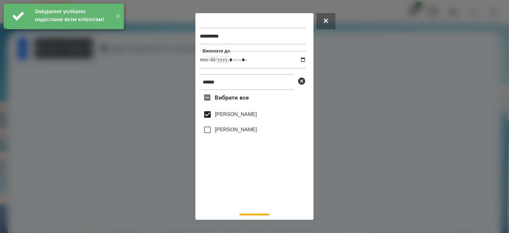
click at [235, 136] on div "[PERSON_NAME]" at bounding box center [253, 129] width 106 height 15
click at [237, 130] on label "[PERSON_NAME]" at bounding box center [236, 129] width 42 height 7
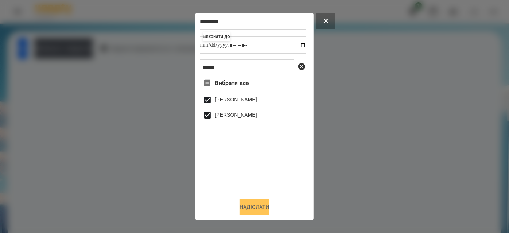
click at [246, 209] on button "Надіслати" at bounding box center [254, 207] width 30 height 16
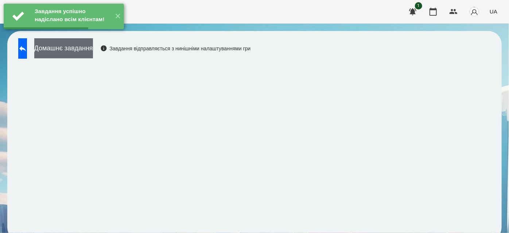
click at [93, 58] on button "Домашнє завдання" at bounding box center [63, 48] width 59 height 20
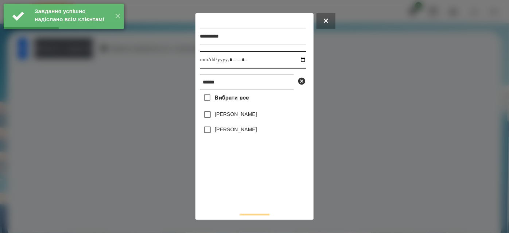
click at [294, 60] on input "datetime-local" at bounding box center [253, 59] width 106 height 17
type input "**********"
drag, startPoint x: 252, startPoint y: 185, endPoint x: 246, endPoint y: 146, distance: 39.6
click at [252, 185] on div "Вибрати все [PERSON_NAME] [PERSON_NAME]" at bounding box center [253, 148] width 106 height 117
drag, startPoint x: 238, startPoint y: 119, endPoint x: 238, endPoint y: 125, distance: 5.8
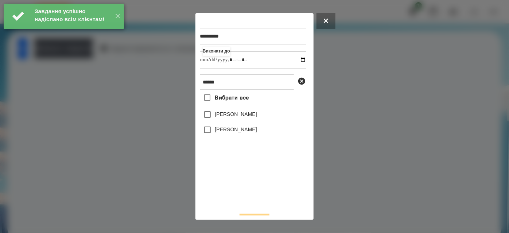
click at [238, 118] on label "[PERSON_NAME]" at bounding box center [236, 113] width 42 height 7
click at [238, 133] on label "[PERSON_NAME]" at bounding box center [236, 129] width 42 height 7
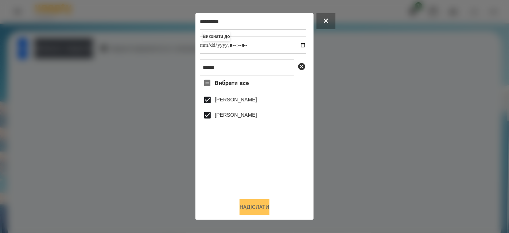
click at [263, 199] on button "Надіслати" at bounding box center [254, 207] width 30 height 16
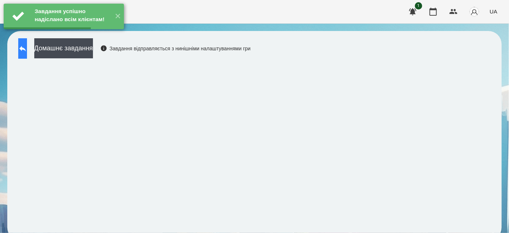
click at [27, 51] on icon at bounding box center [22, 48] width 9 height 9
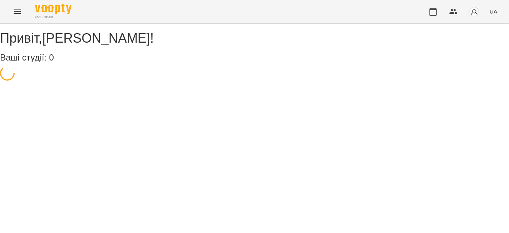
click at [12, 20] on div "For Business UA" at bounding box center [254, 11] width 509 height 23
click at [11, 11] on button "Menu" at bounding box center [17, 11] width 17 height 17
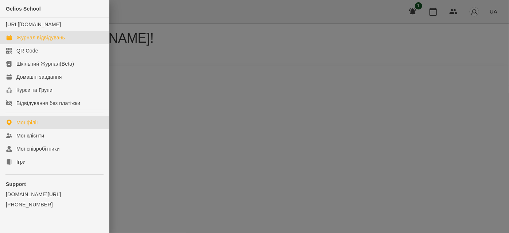
click at [17, 41] on div "Журнал відвідувань" at bounding box center [40, 37] width 48 height 7
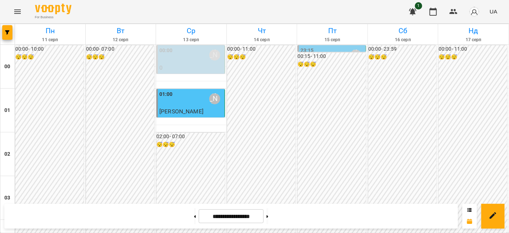
scroll to position [596, 0]
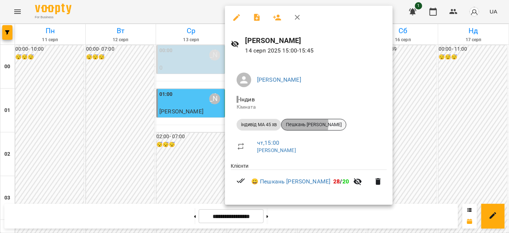
click at [291, 124] on span "Пешкань [PERSON_NAME]" at bounding box center [313, 124] width 64 height 7
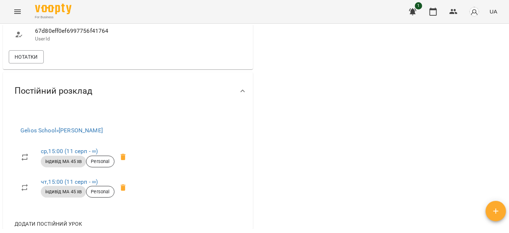
scroll to position [629, 0]
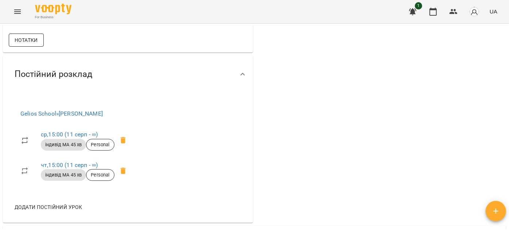
click at [41, 47] on button "Нотатки" at bounding box center [26, 40] width 35 height 13
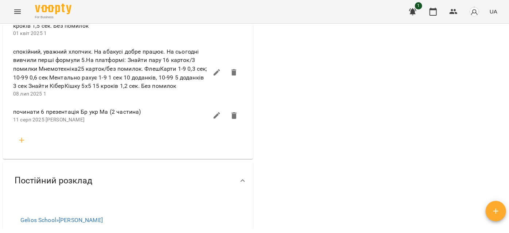
scroll to position [861, 0]
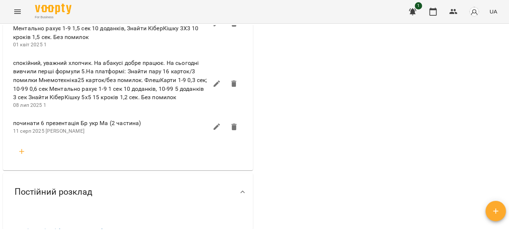
click at [21, 8] on icon "Menu" at bounding box center [17, 11] width 9 height 9
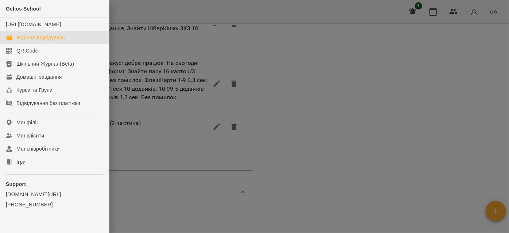
click at [26, 41] on div "Журнал відвідувань" at bounding box center [40, 37] width 48 height 7
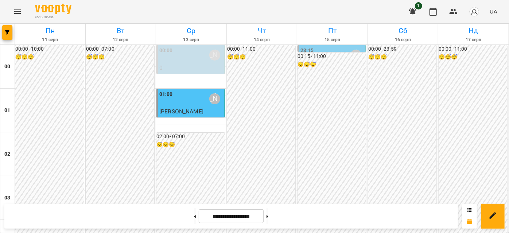
scroll to position [695, 0]
